Goal: Task Accomplishment & Management: Use online tool/utility

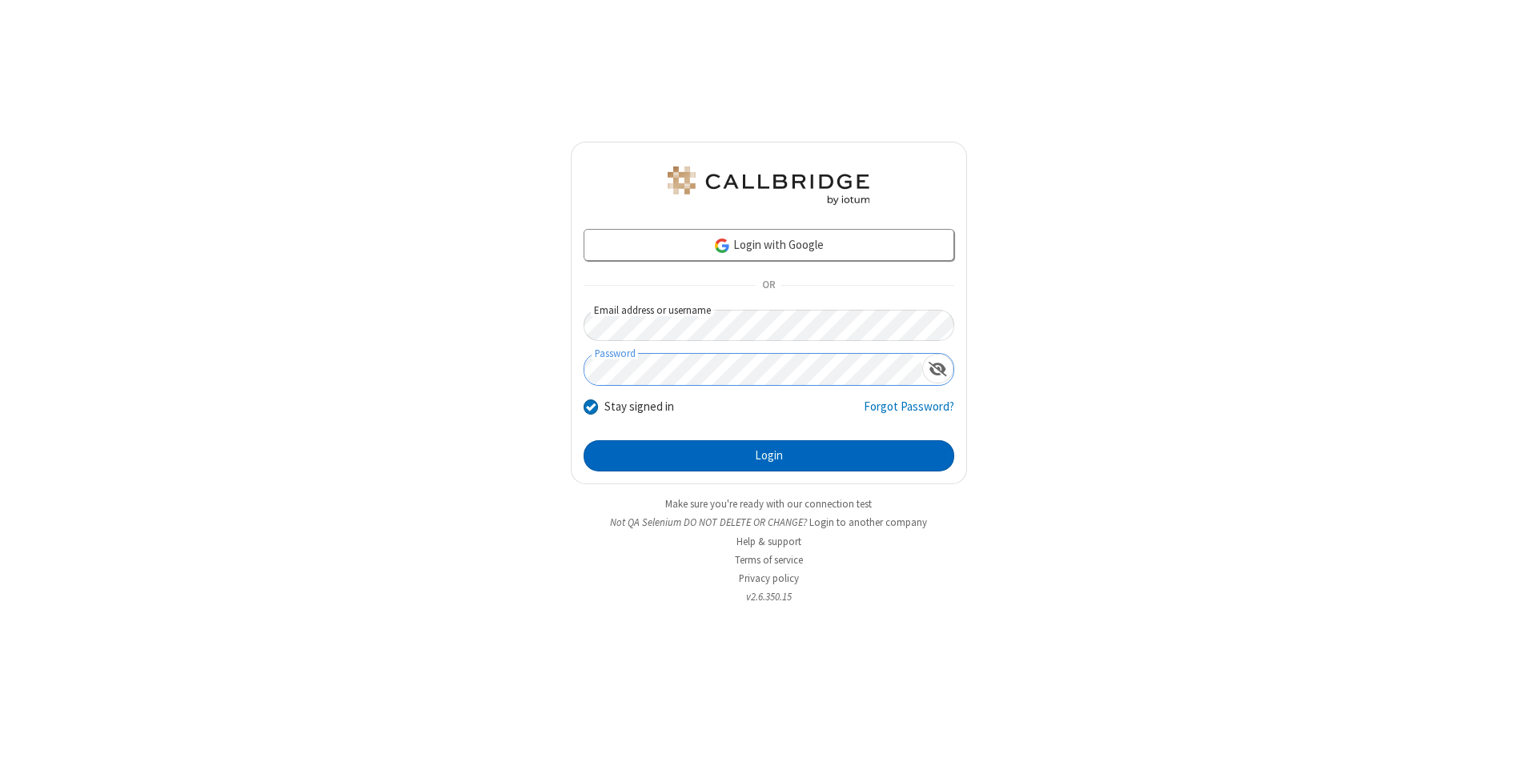
click at [768, 456] on button "Login" at bounding box center [768, 456] width 371 height 32
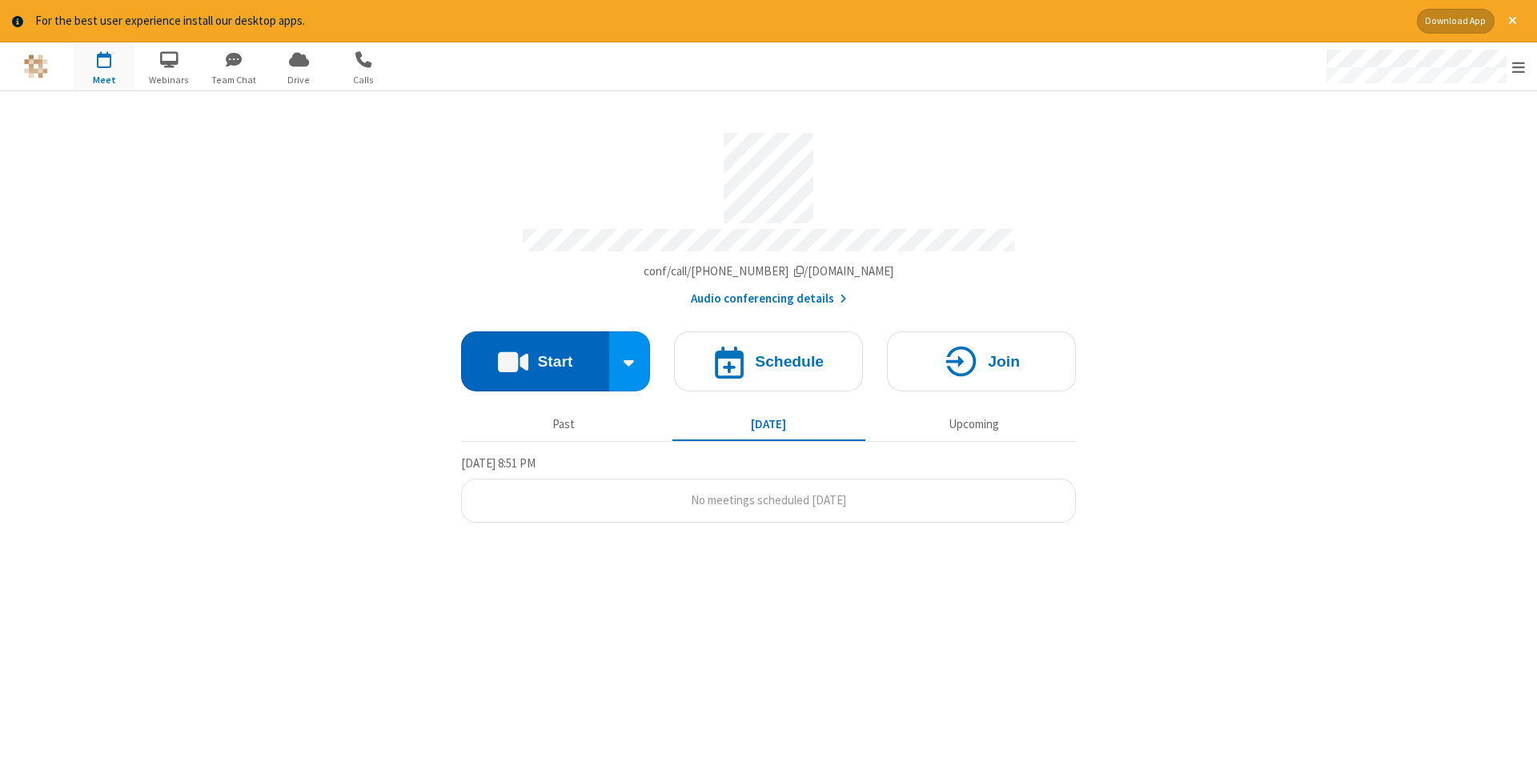
click at [535, 355] on button "Start" at bounding box center [535, 361] width 148 height 60
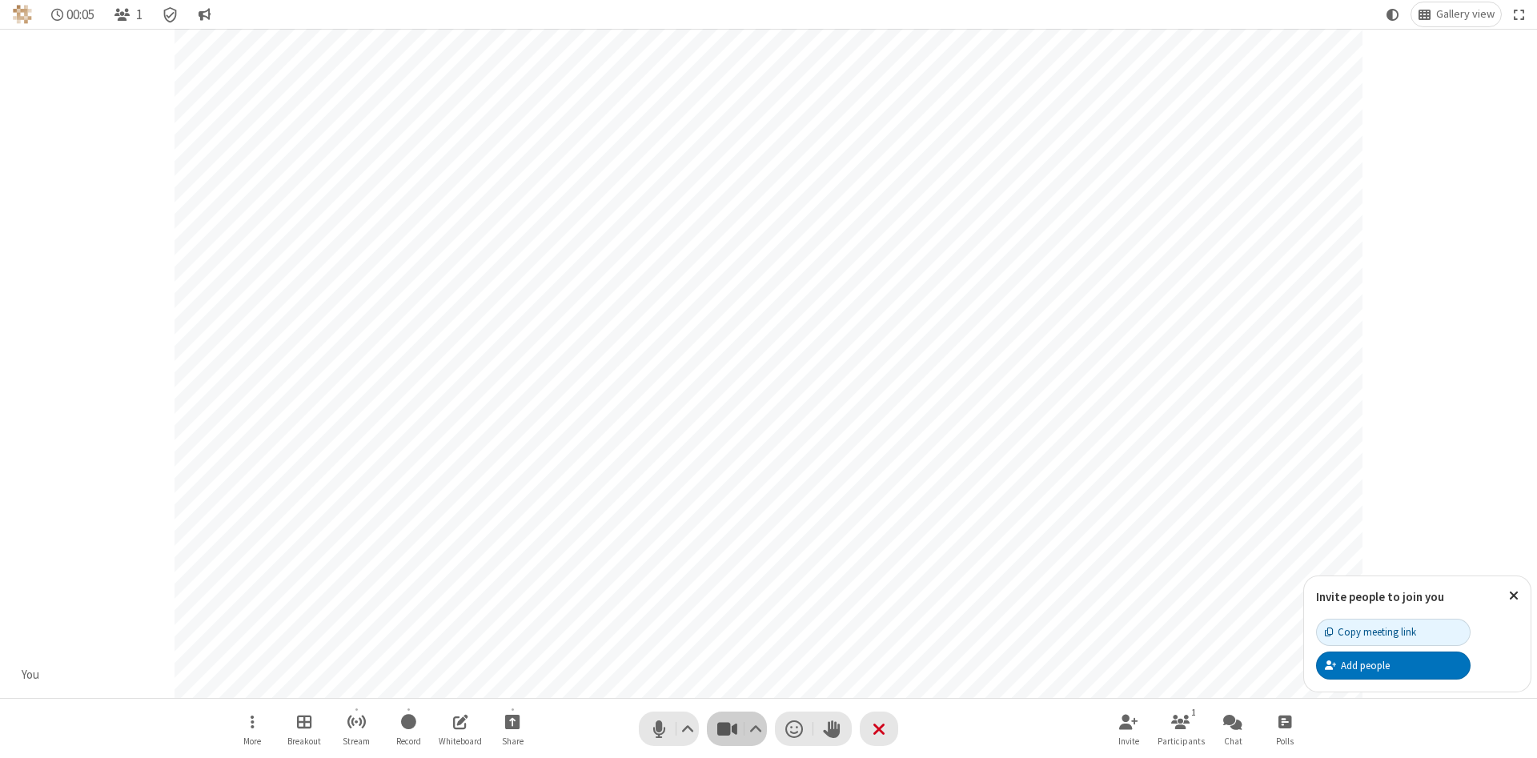
click at [727, 728] on span "Stop video (Alt+V)" at bounding box center [727, 728] width 24 height 23
click at [727, 728] on span "Start video (Alt+V)" at bounding box center [727, 728] width 24 height 23
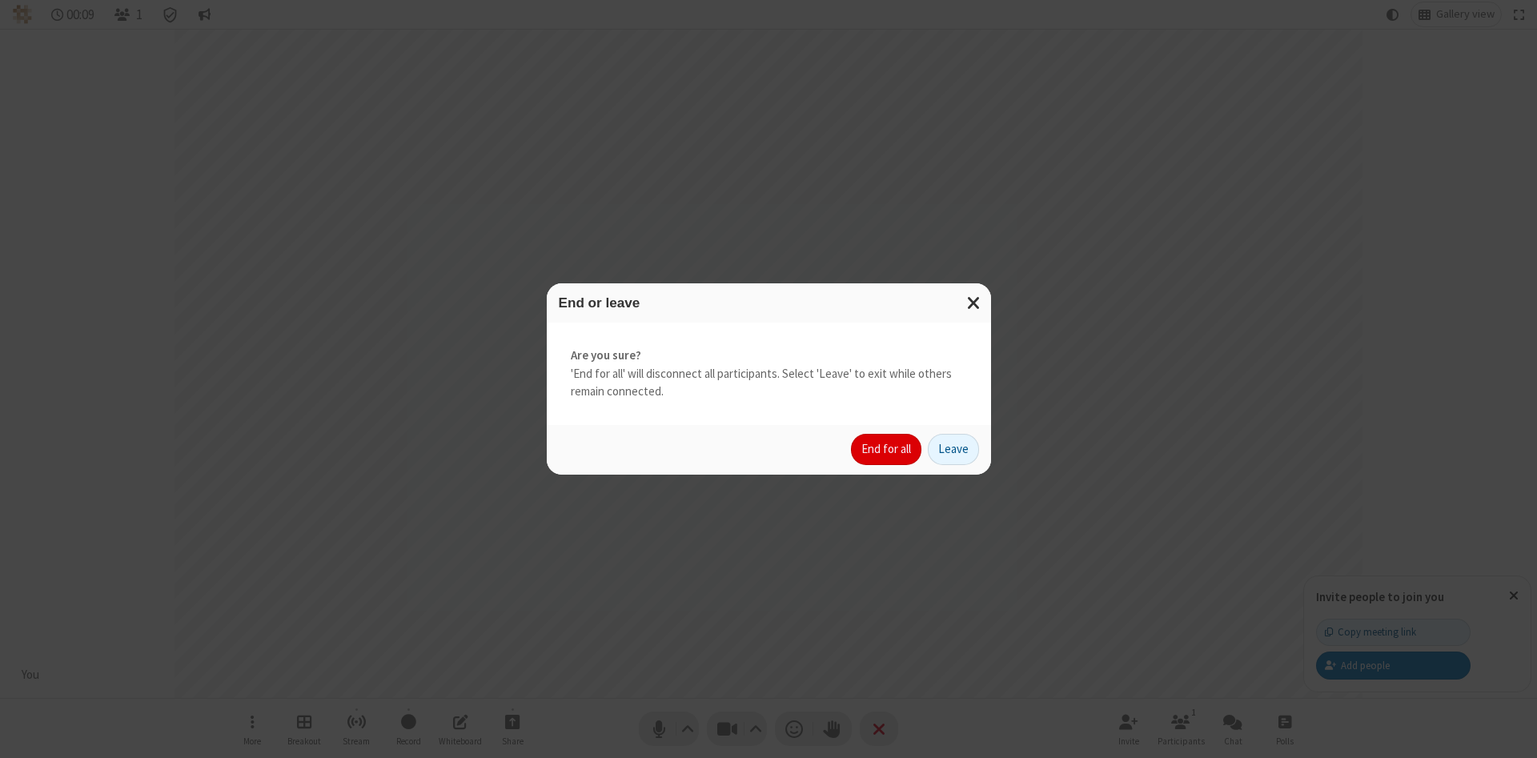
click at [887, 449] on button "End for all" at bounding box center [886, 450] width 70 height 32
